Goal: Task Accomplishment & Management: Manage account settings

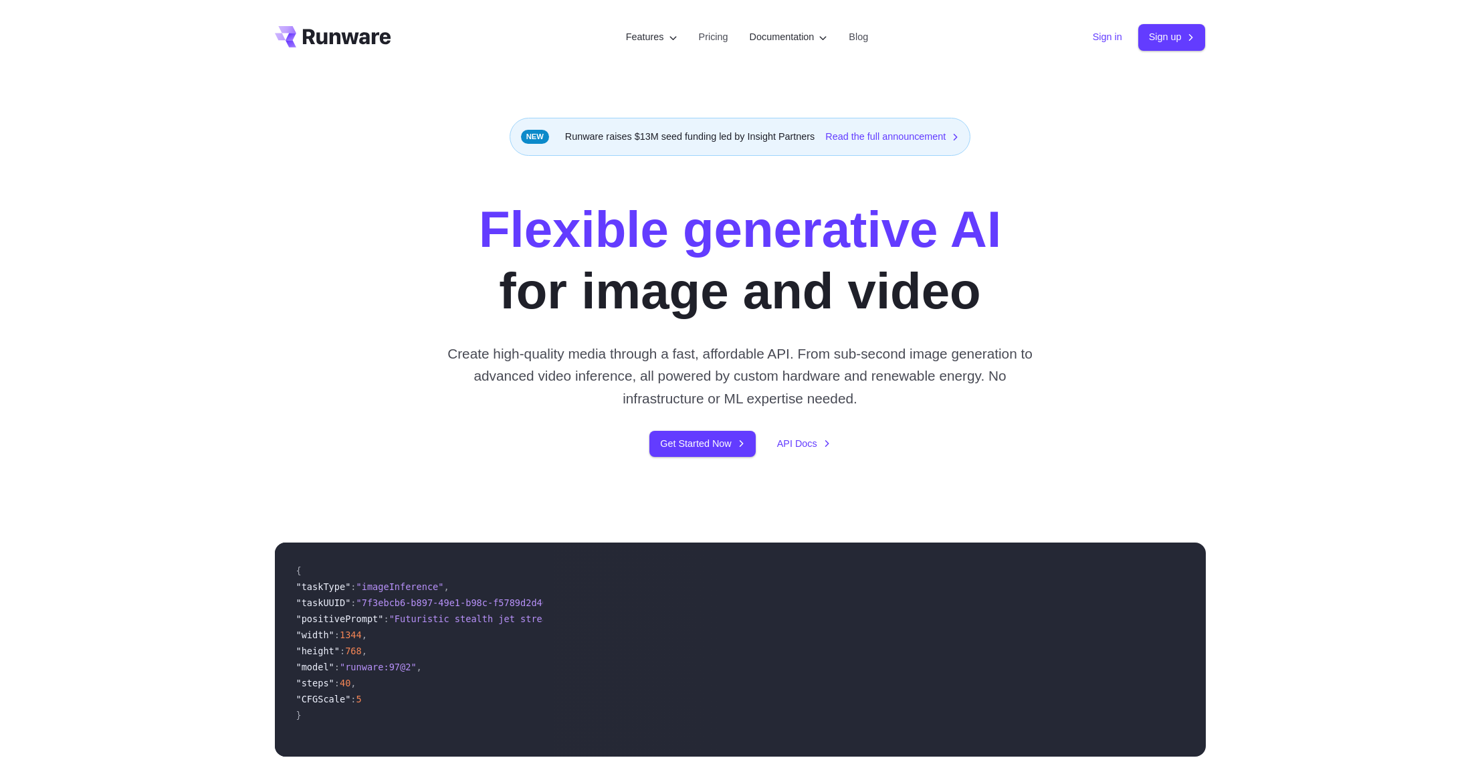
click at [1110, 39] on link "Sign in" at bounding box center [1107, 36] width 29 height 15
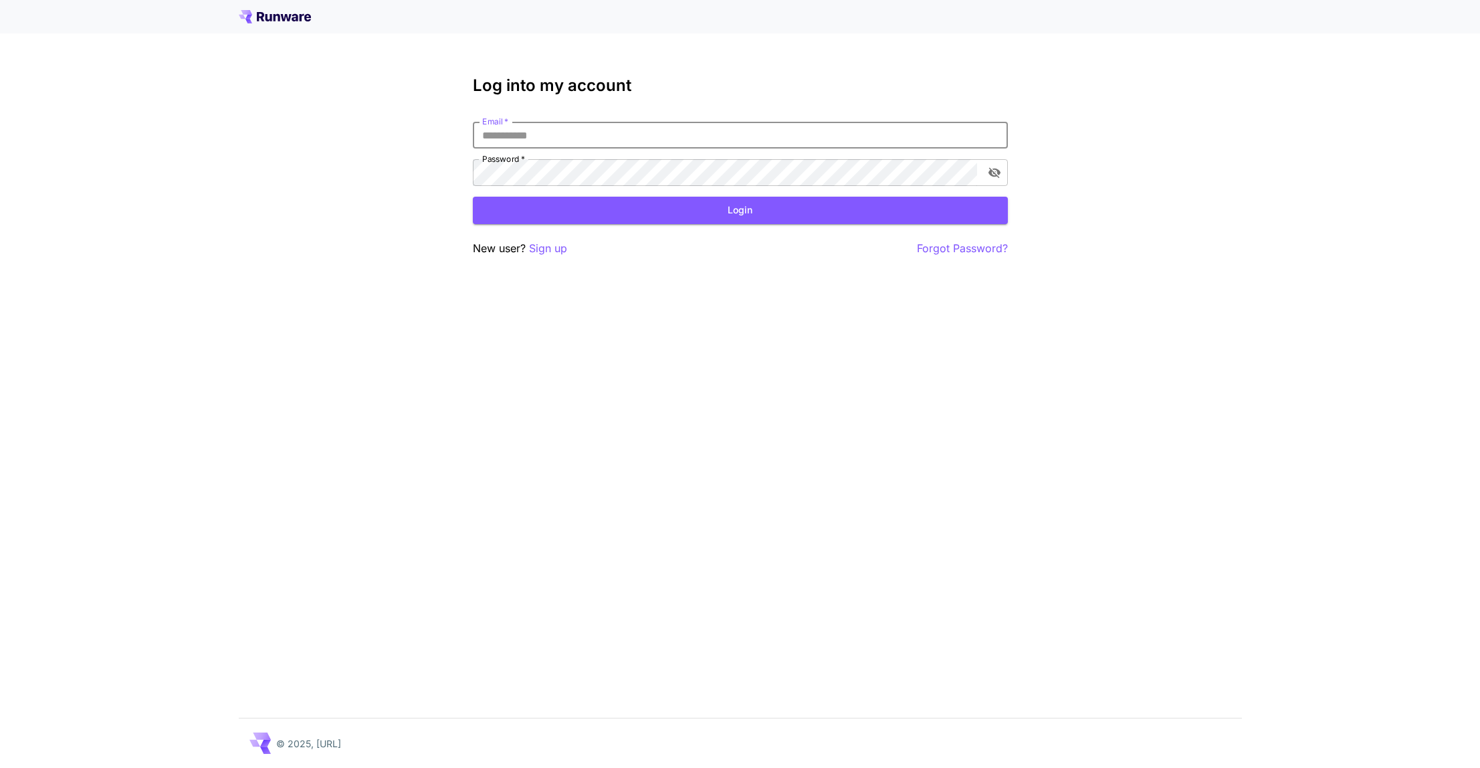
click at [783, 127] on input "Email   *" at bounding box center [740, 135] width 535 height 27
type input "**********"
click button "Login" at bounding box center [740, 210] width 535 height 27
